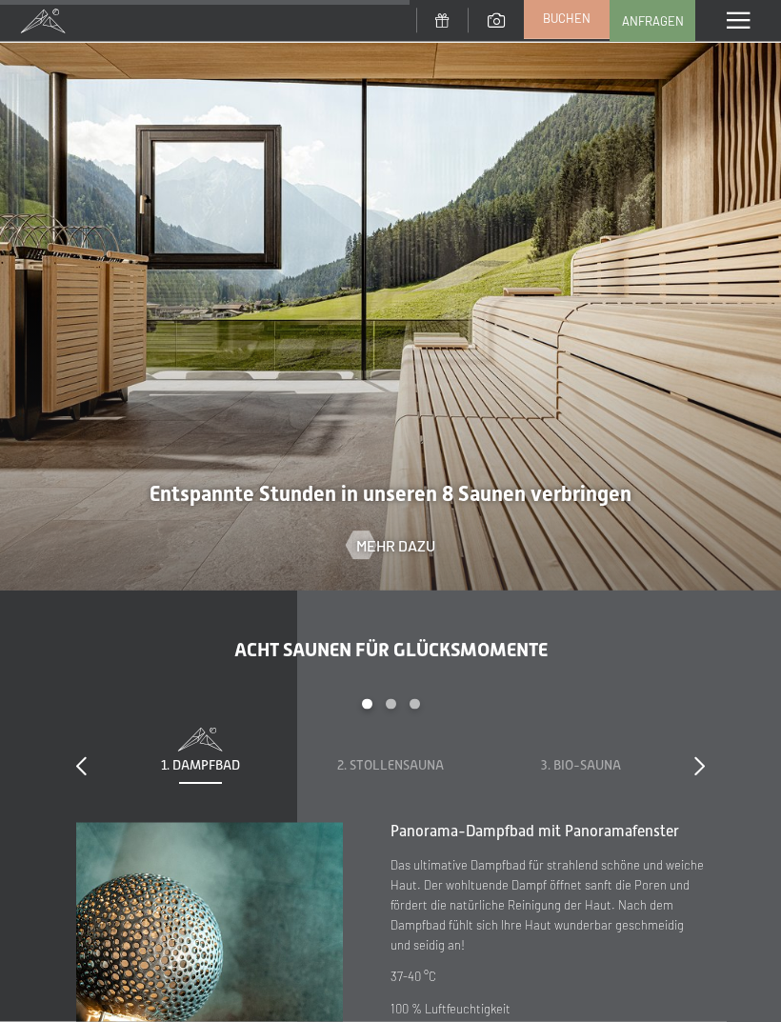
click at [578, 24] on span "Buchen" at bounding box center [567, 18] width 48 height 17
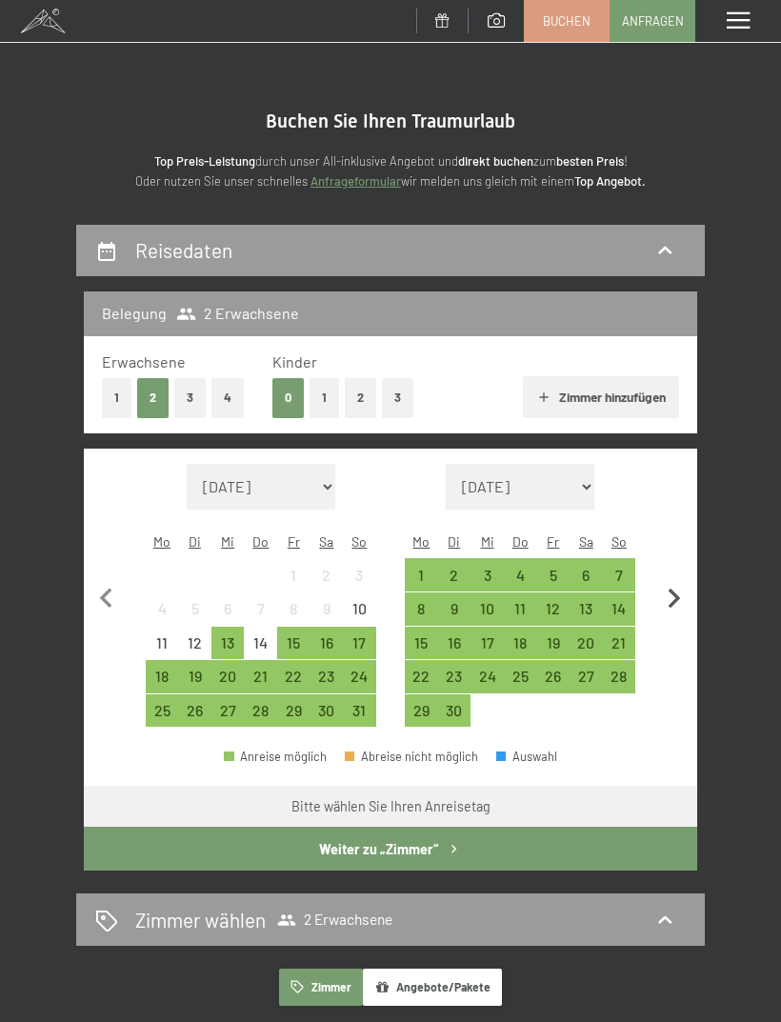
click at [670, 579] on icon "button" at bounding box center [675, 599] width 40 height 40
select select "2025-09-01"
select select "2025-10-01"
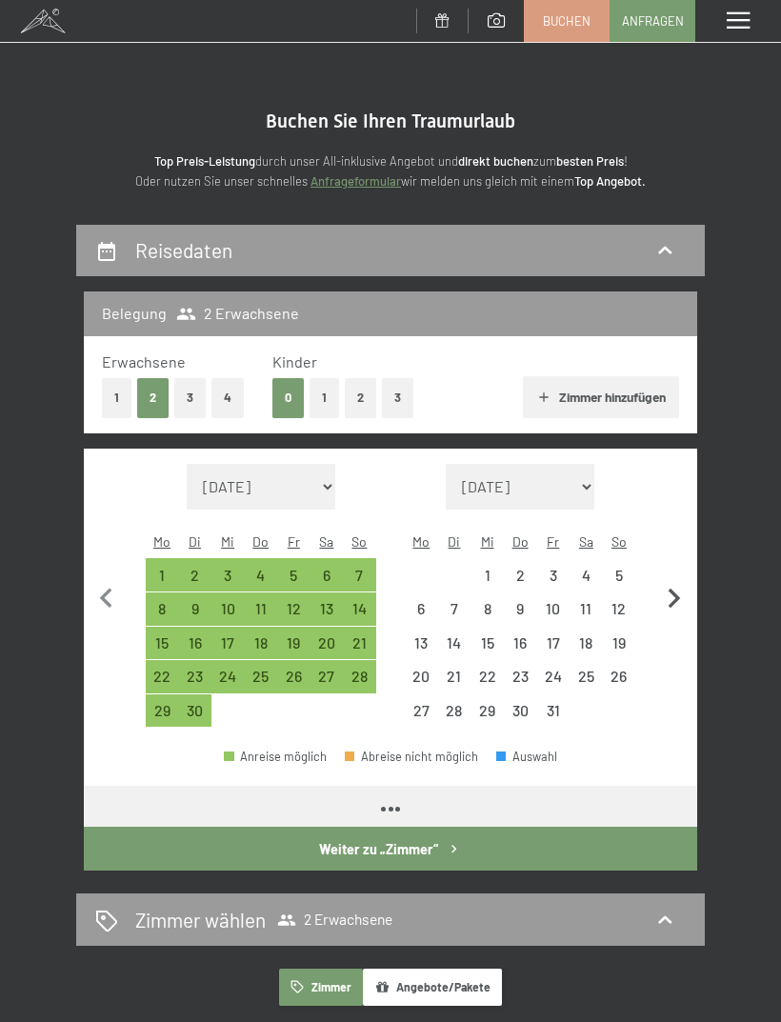
click at [667, 582] on icon "button" at bounding box center [675, 599] width 40 height 40
select select "2025-10-01"
select select "2025-11-01"
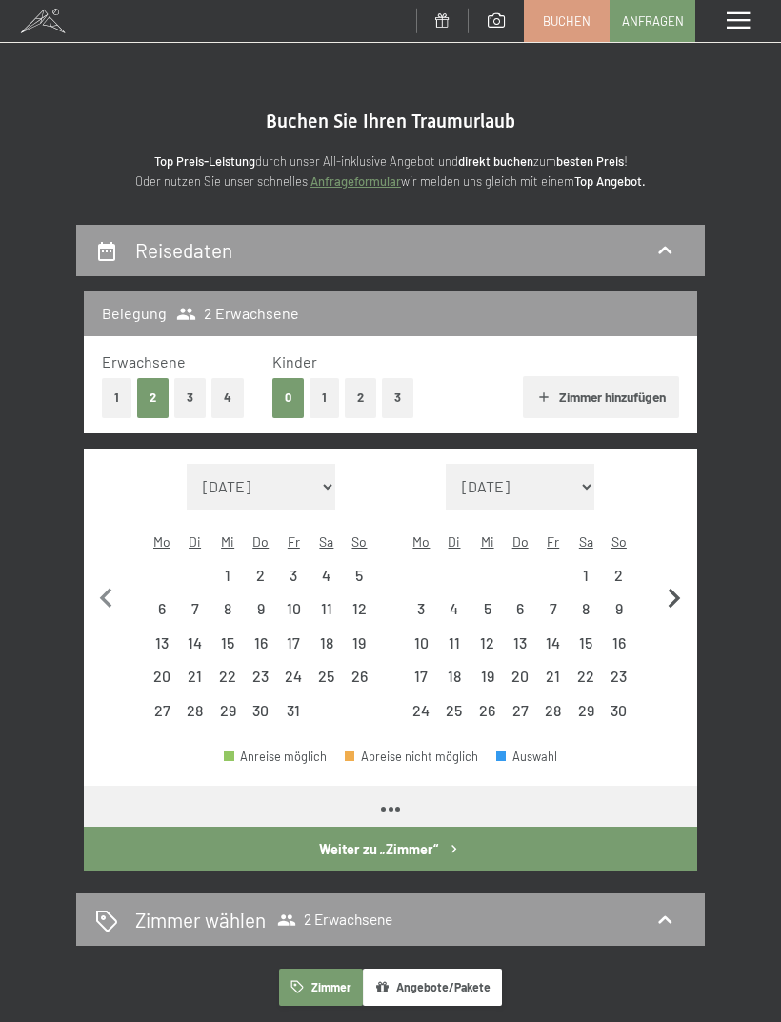
click at [666, 587] on icon "button" at bounding box center [675, 599] width 40 height 40
select select "2025-11-01"
select select "2025-12-01"
click at [665, 586] on icon "button" at bounding box center [675, 599] width 40 height 40
select select "2025-12-01"
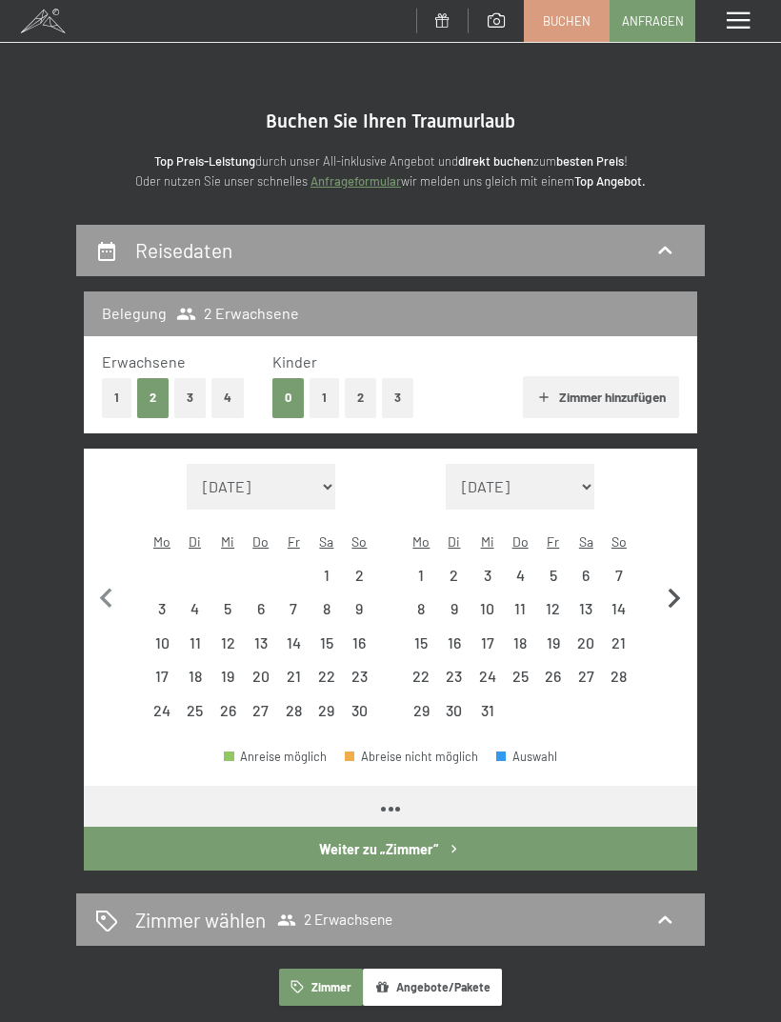
select select "2026-01-01"
select select "2025-12-01"
select select "2026-01-01"
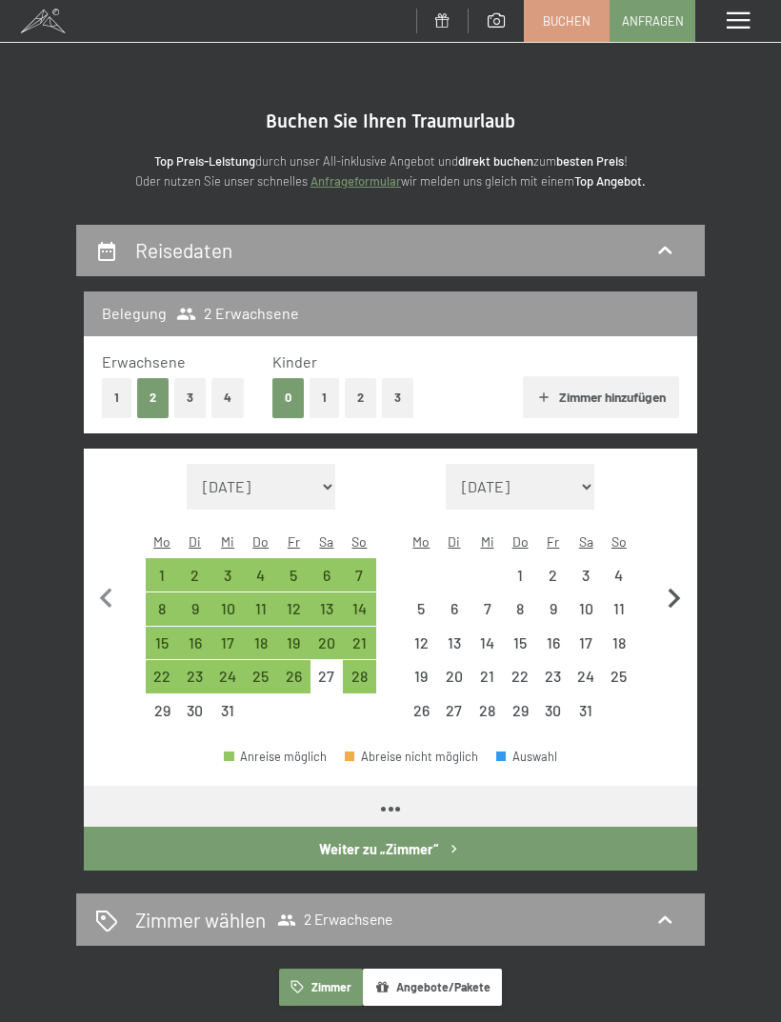
select select "2025-12-01"
select select "2026-01-01"
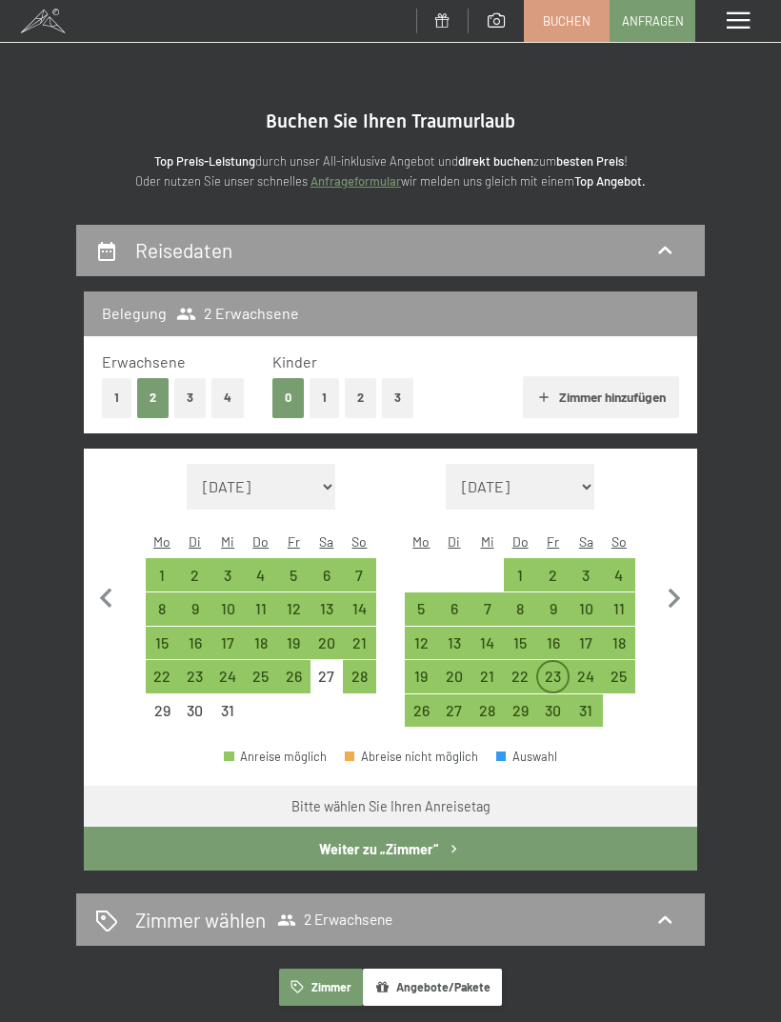
click at [551, 669] on div "23" at bounding box center [553, 684] width 30 height 30
select select "2025-12-01"
select select "2026-01-01"
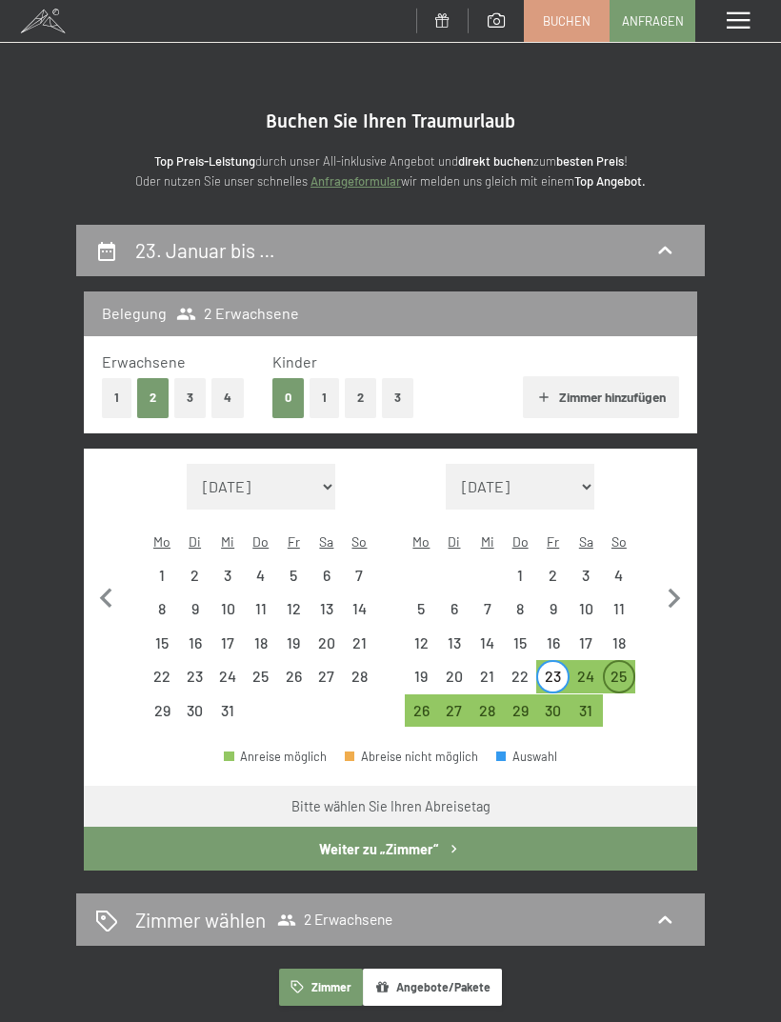
click at [619, 669] on div "25" at bounding box center [620, 684] width 30 height 30
select select "2025-12-01"
select select "2026-01-01"
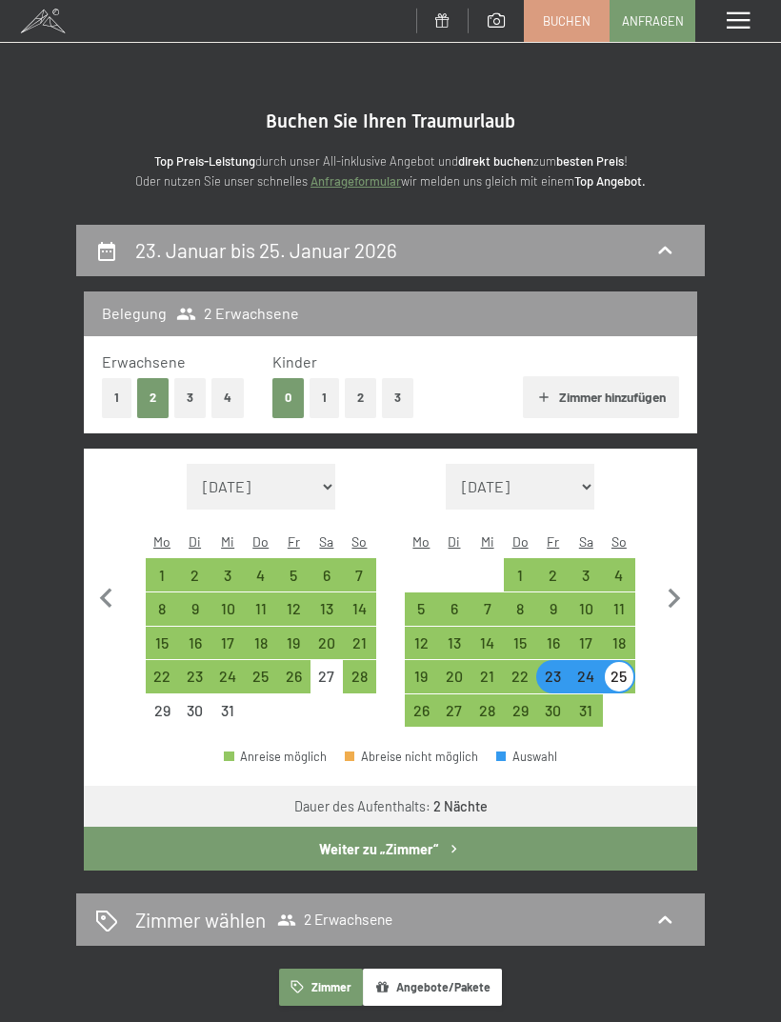
click at [231, 393] on button "4" at bounding box center [228, 397] width 32 height 39
select select "2025-12-01"
select select "2026-01-01"
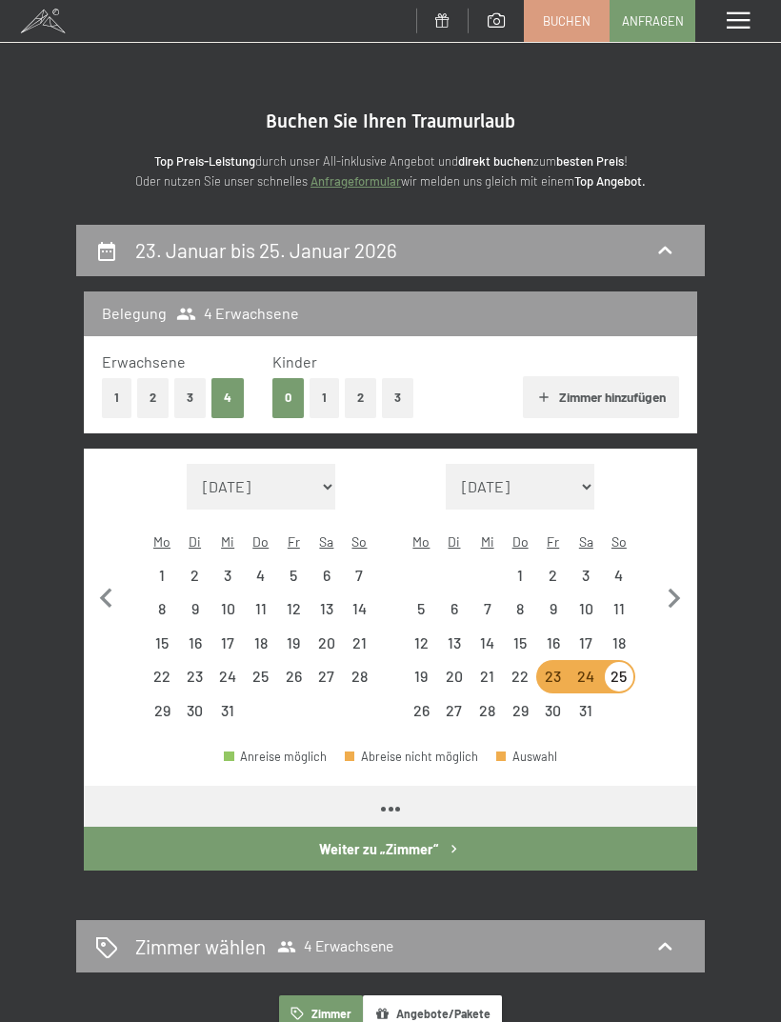
select select "2025-12-01"
select select "2026-01-01"
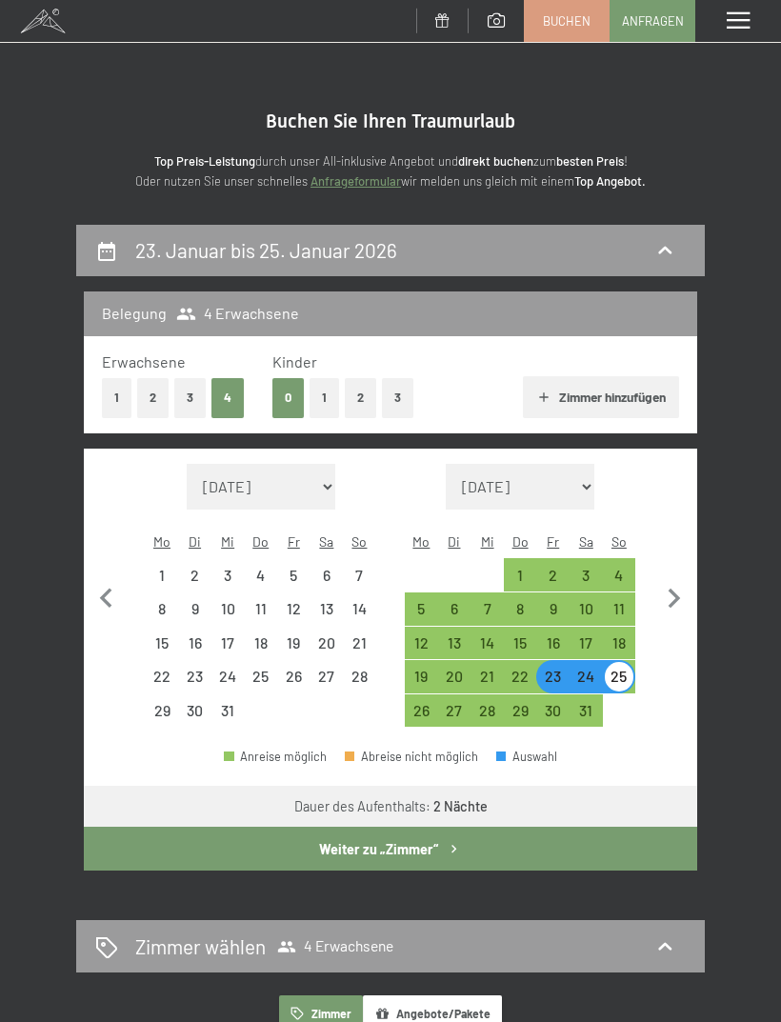
select select "2025-12-01"
select select "2026-01-01"
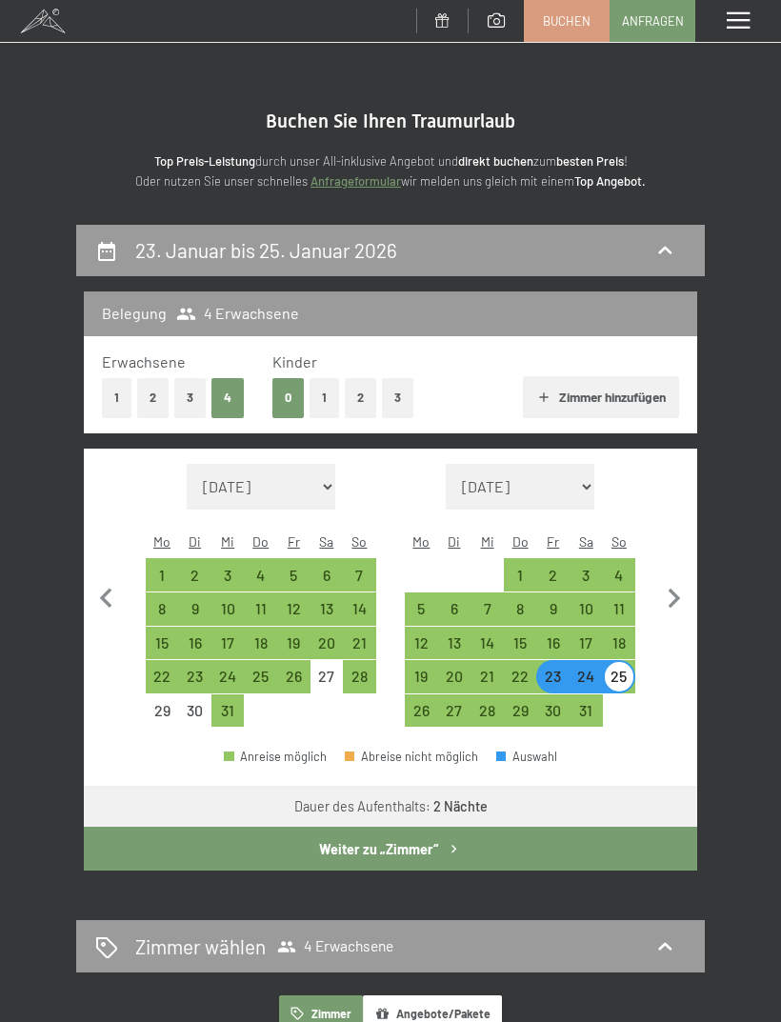
click at [624, 398] on button "Zimmer hinzufügen" at bounding box center [600, 397] width 155 height 42
select select "2025-12-01"
select select "2026-01-01"
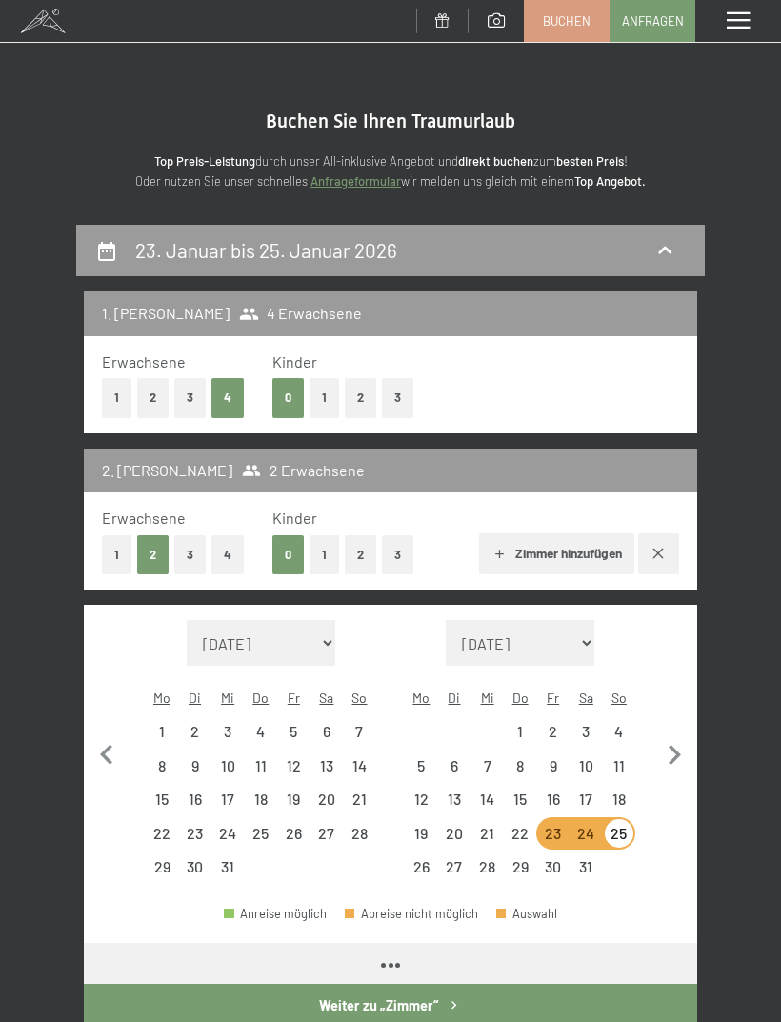
click at [151, 402] on button "2" at bounding box center [152, 397] width 31 height 39
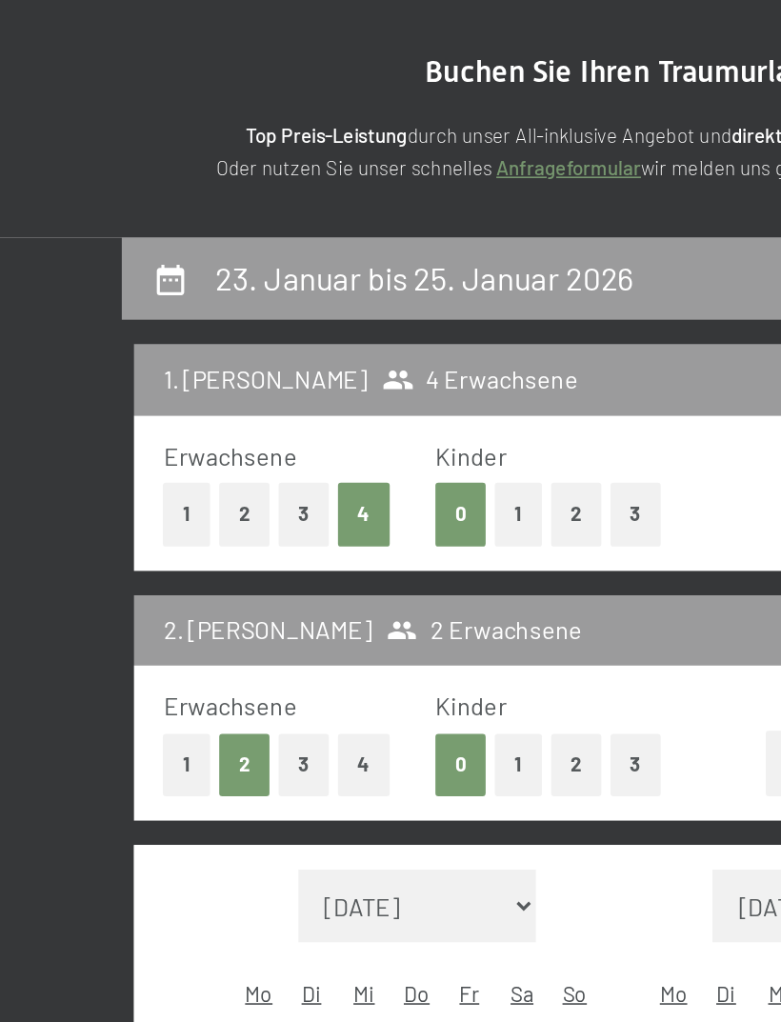
select select "2025-12-01"
select select "2026-01-01"
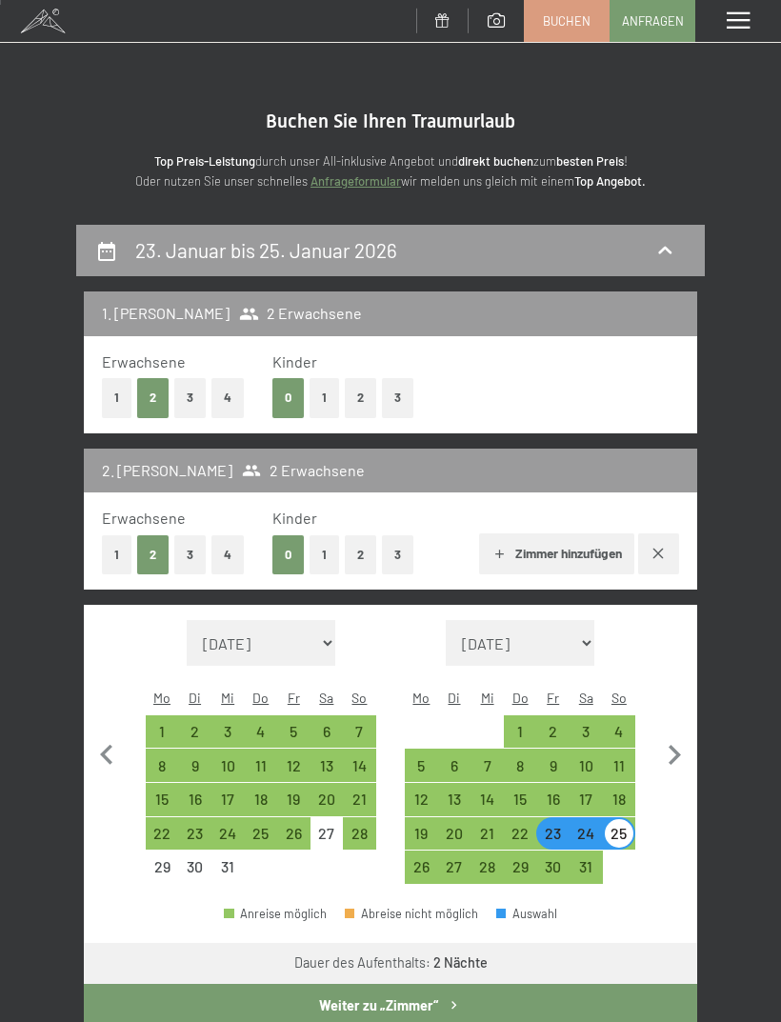
select select "2025-12-01"
select select "2026-01-01"
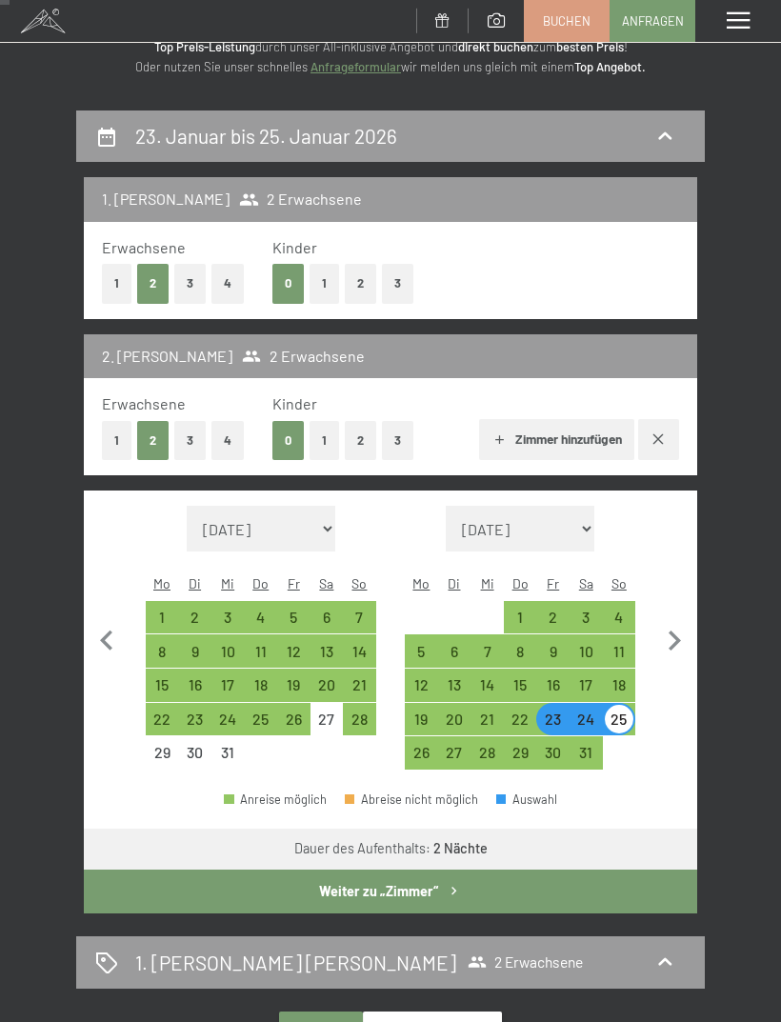
click at [624, 870] on button "Weiter zu „Zimmer“" at bounding box center [391, 892] width 614 height 44
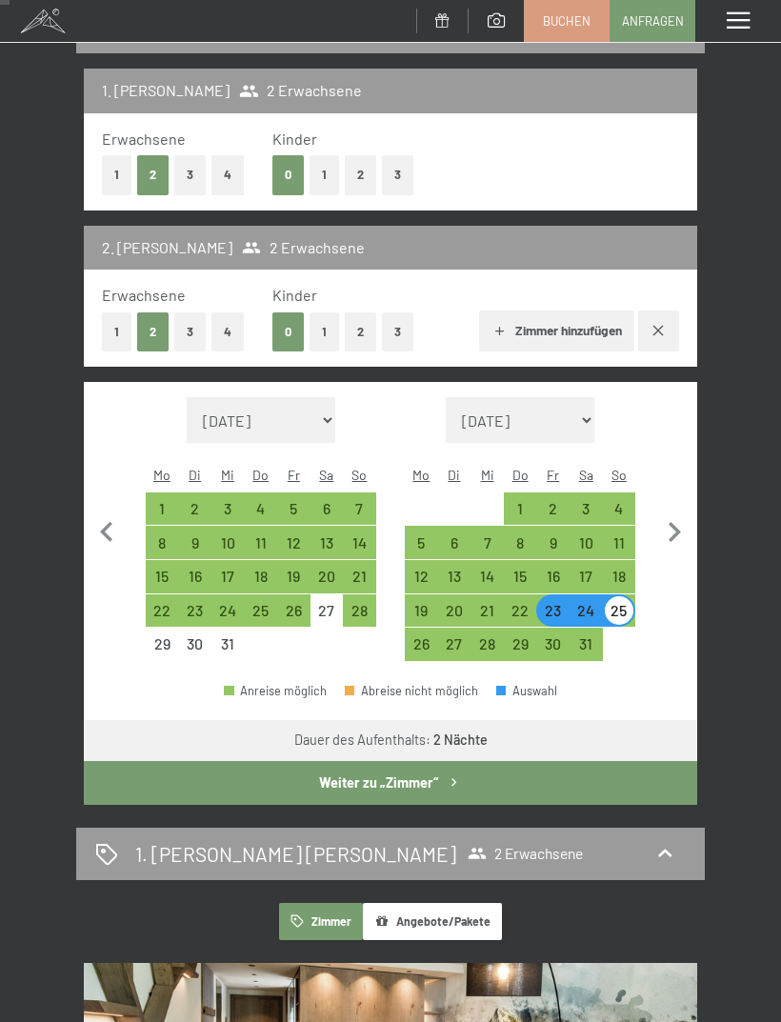
select select "2025-12-01"
select select "2026-01-01"
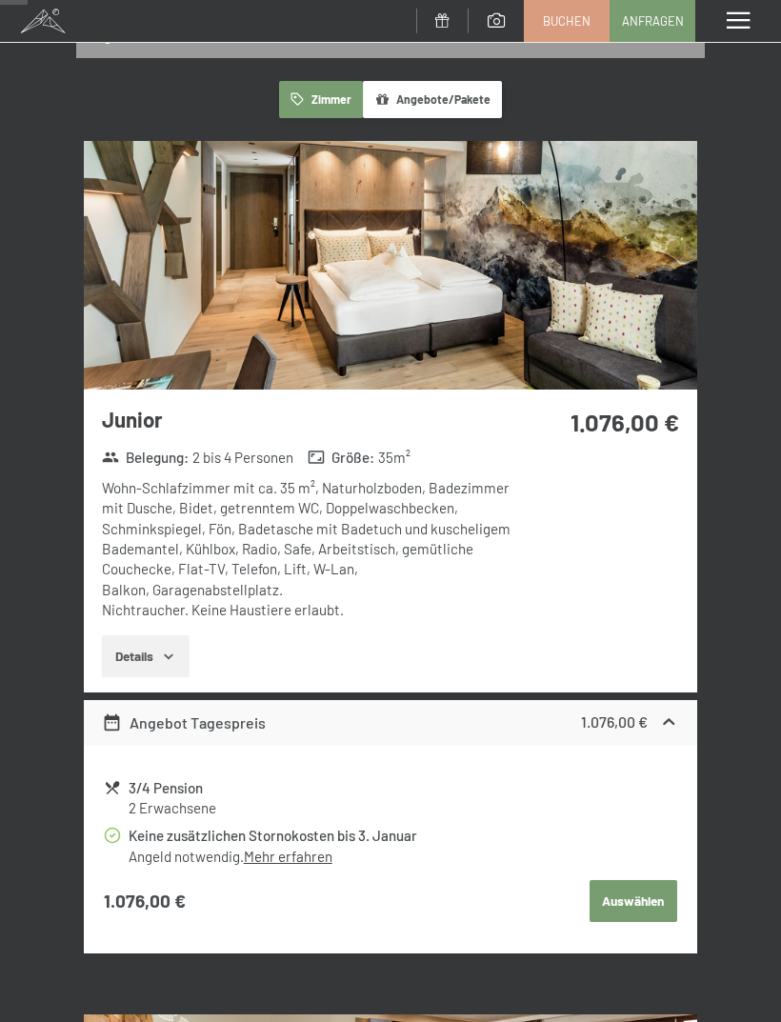
click at [628, 880] on button "Auswählen" at bounding box center [634, 901] width 88 height 42
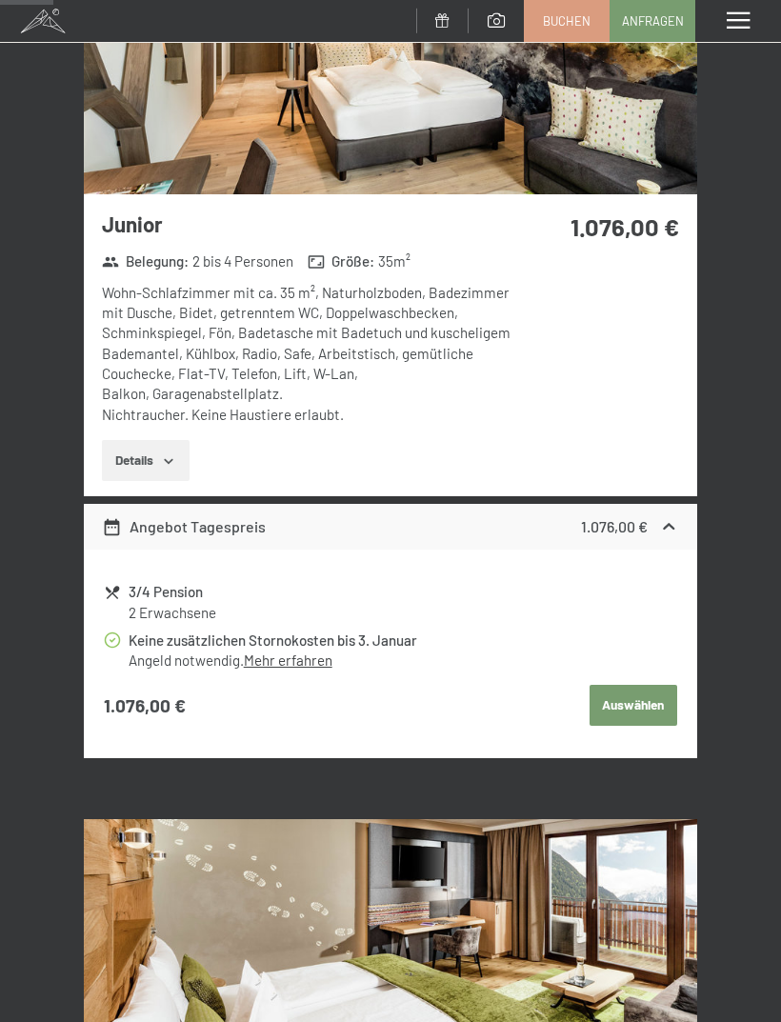
scroll to position [567, 0]
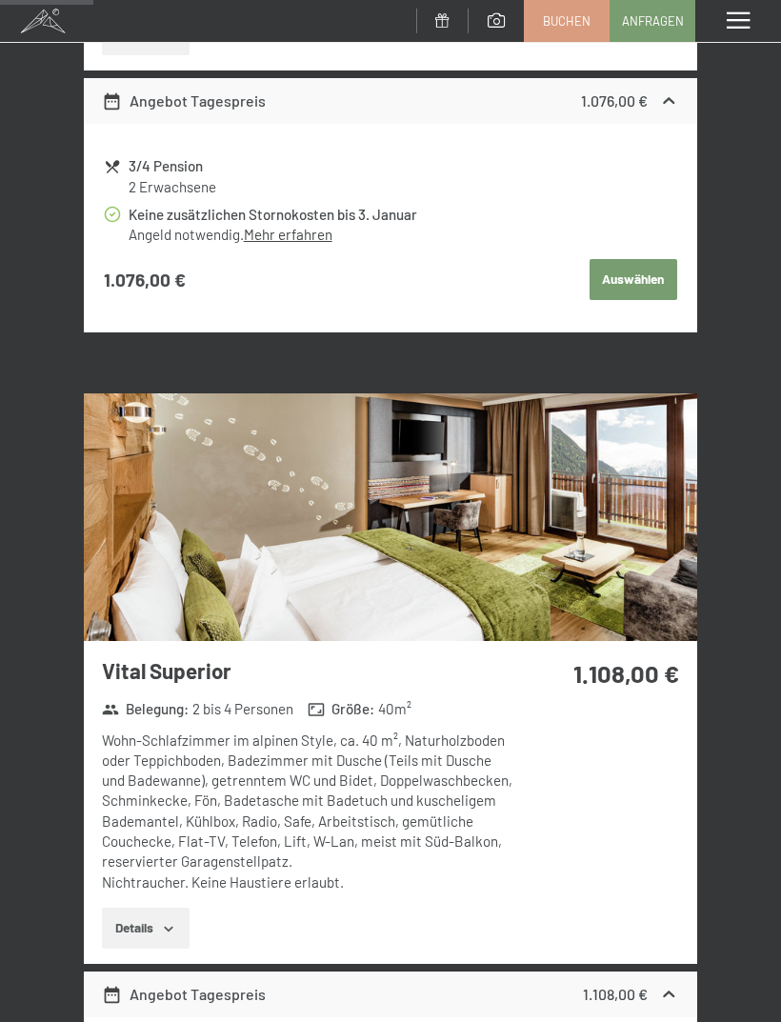
click at [627, 272] on button "Auswählen" at bounding box center [634, 280] width 88 height 42
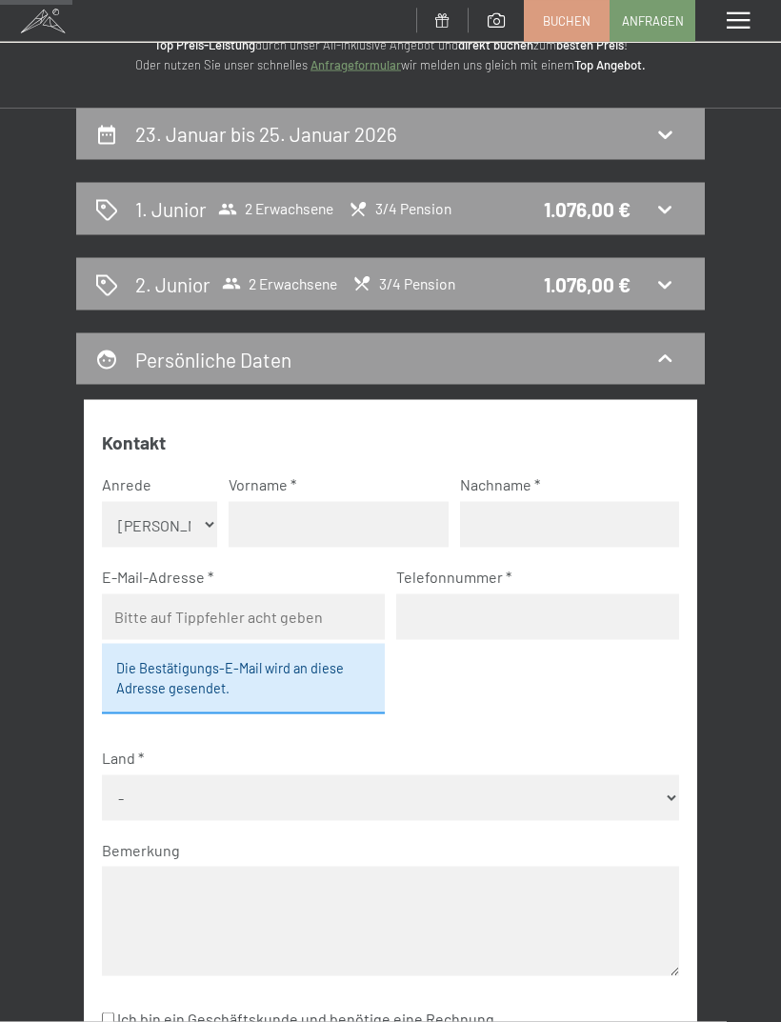
scroll to position [0, 0]
